Goal: Use online tool/utility: Utilize a website feature to perform a specific function

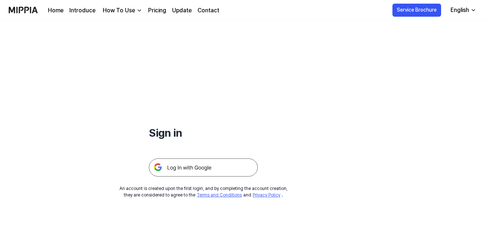
click at [192, 166] on img at bounding box center [203, 168] width 109 height 18
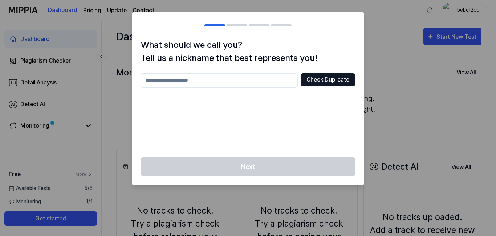
click at [303, 76] on button "Check Duplicate" at bounding box center [328, 79] width 54 height 13
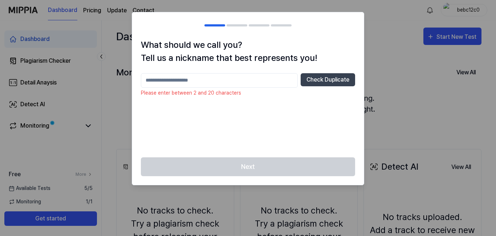
click at [257, 80] on input "text" at bounding box center [219, 80] width 157 height 15
type input "********"
click at [309, 147] on div "******** Check Duplicate" at bounding box center [248, 111] width 214 height 76
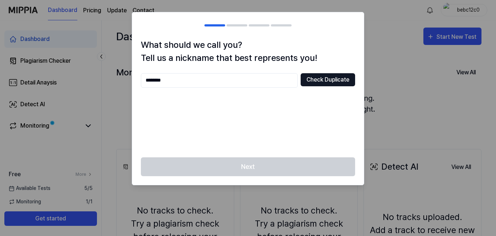
click at [326, 81] on button "Check Duplicate" at bounding box center [328, 79] width 54 height 13
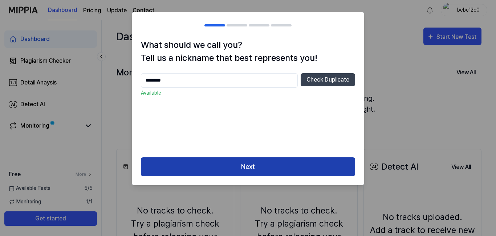
click at [247, 161] on button "Next" at bounding box center [248, 167] width 214 height 19
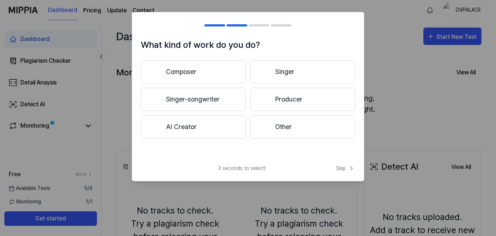
click at [199, 130] on button "AI Creator" at bounding box center [193, 127] width 105 height 23
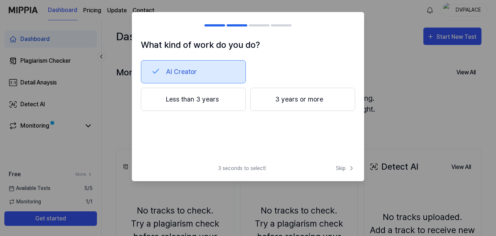
click at [228, 104] on button "Less than 3 years" at bounding box center [193, 99] width 105 height 23
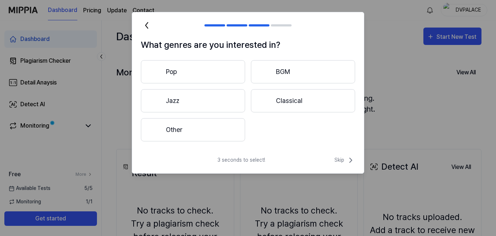
click at [216, 68] on button "Pop" at bounding box center [193, 71] width 104 height 23
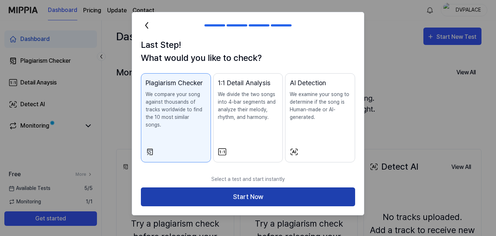
click at [240, 190] on button "Start Now" at bounding box center [248, 197] width 214 height 19
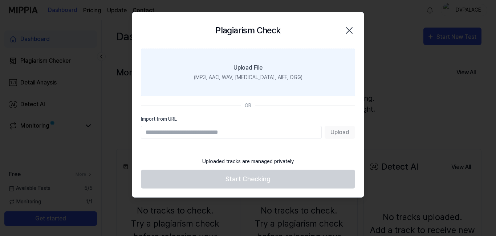
click at [222, 74] on div "(MP3, AAC, WAV, [MEDICAL_DATA], AIFF, OGG)" at bounding box center [248, 78] width 109 height 8
click at [0, 0] on input "Upload File (MP3, AAC, WAV, [MEDICAL_DATA], AIFF, OGG)" at bounding box center [0, 0] width 0 height 0
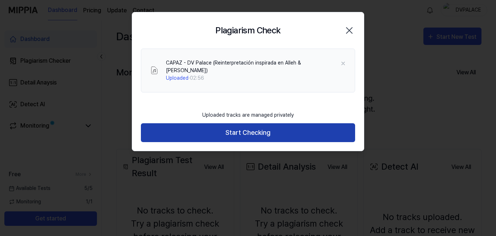
click at [247, 128] on button "Start Checking" at bounding box center [248, 133] width 214 height 19
